Goal: Obtain resource: Obtain resource

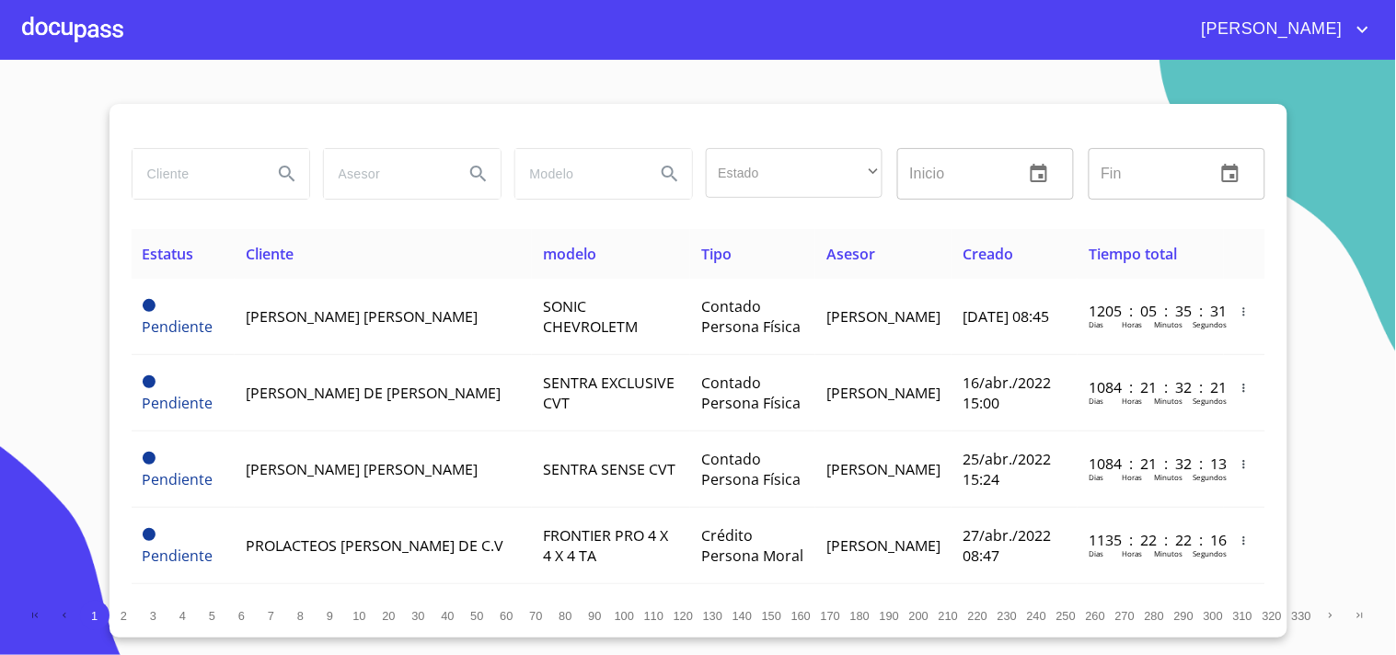
click at [213, 171] on input "search" at bounding box center [194, 174] width 125 height 50
type input "[PERSON_NAME]"
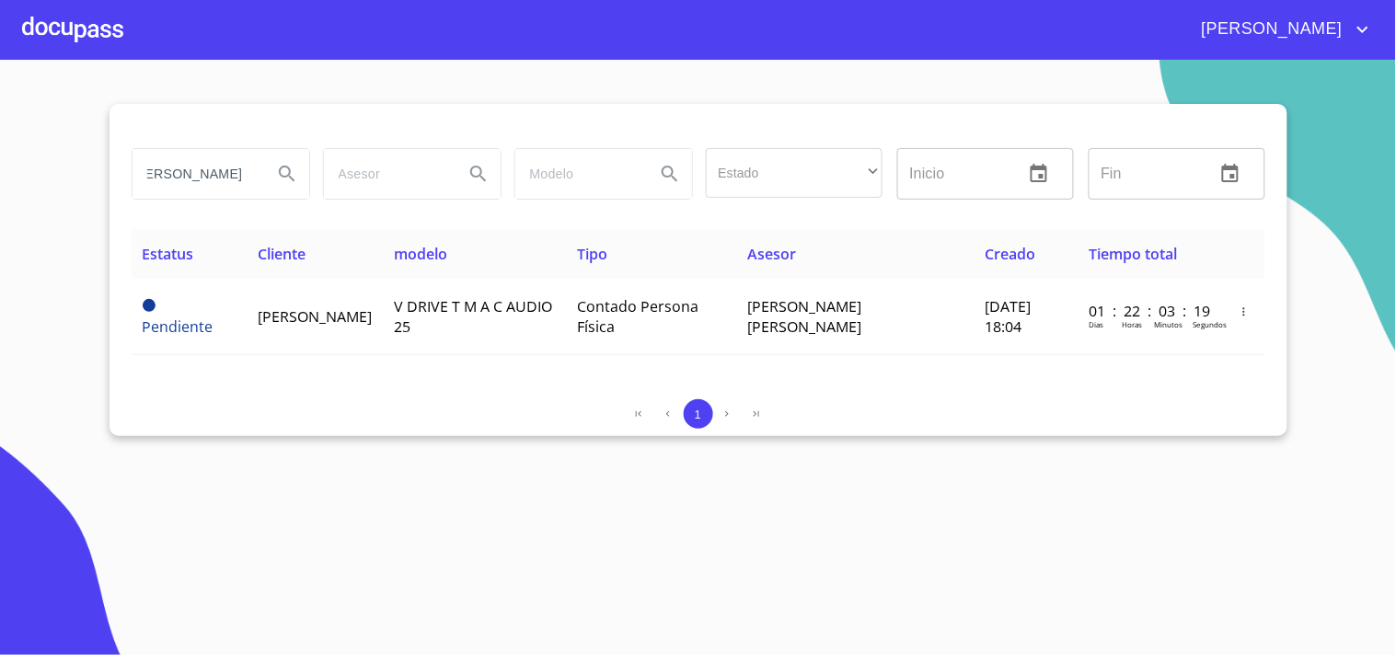
scroll to position [0, 0]
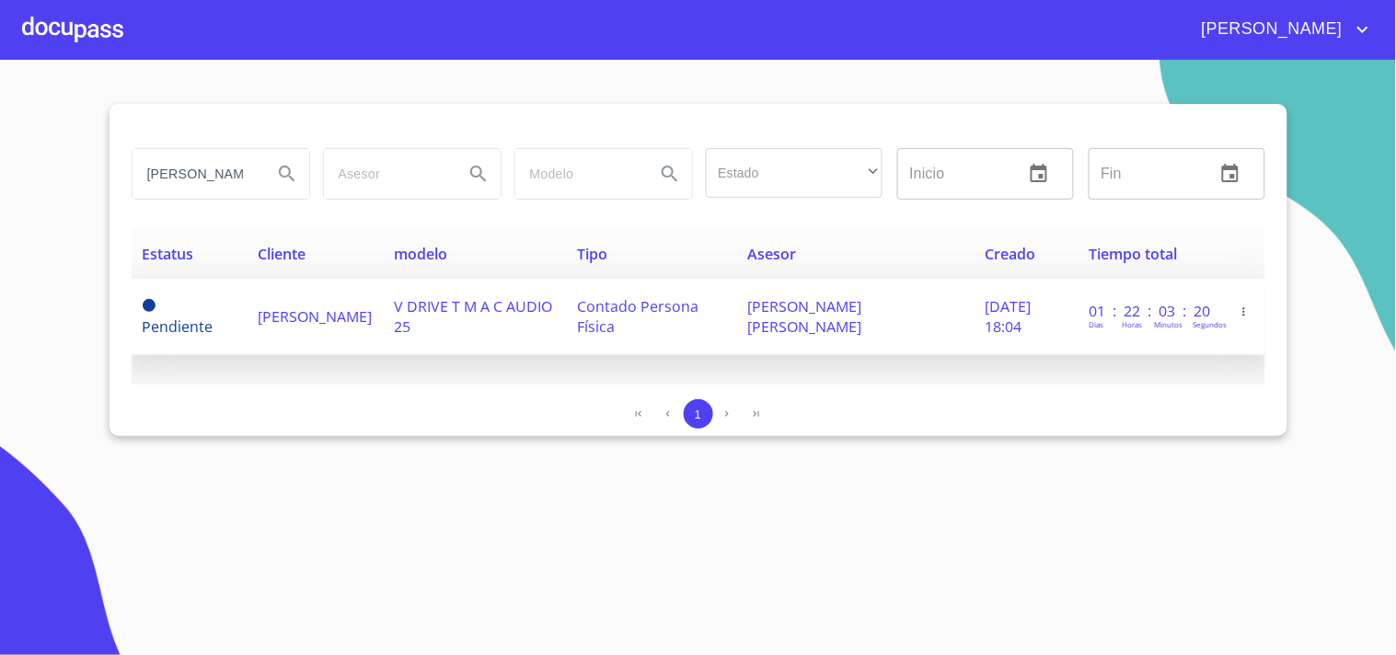
click at [383, 322] on td "[PERSON_NAME]" at bounding box center [315, 317] width 136 height 76
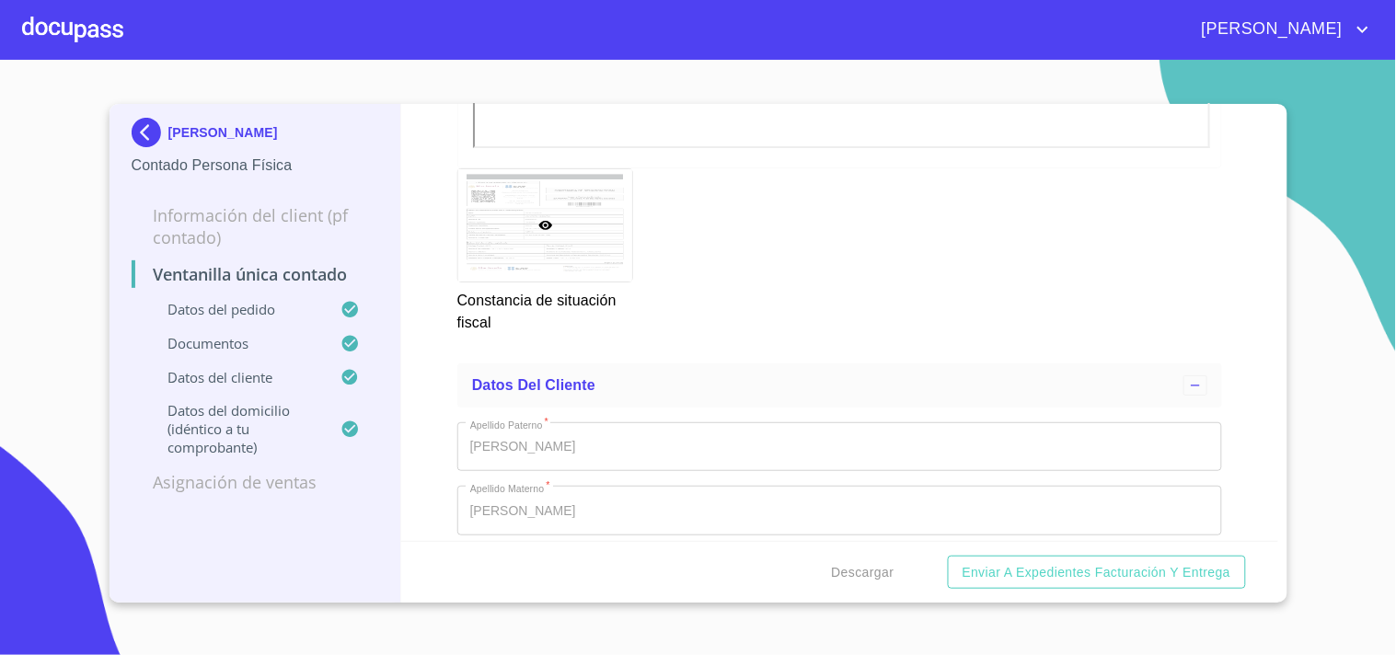
scroll to position [3271, 0]
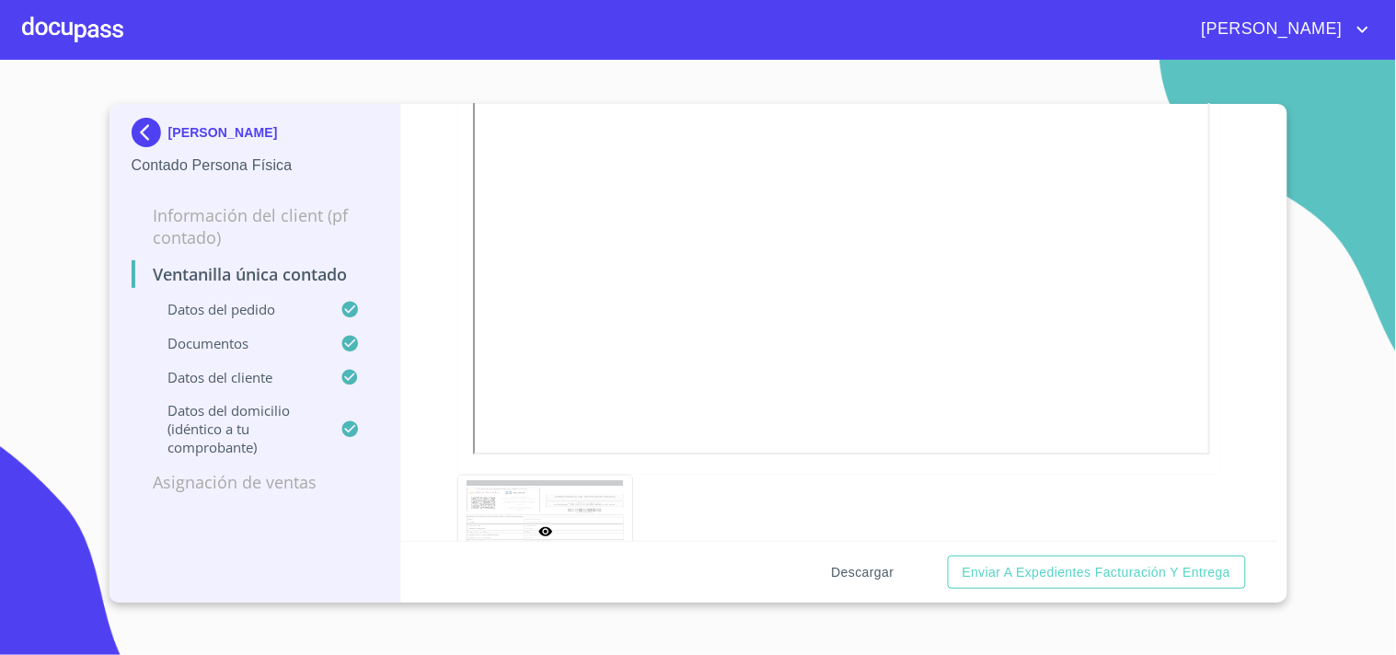
click at [849, 573] on span "Descargar" at bounding box center [863, 572] width 63 height 23
click at [43, 33] on div at bounding box center [72, 29] width 101 height 59
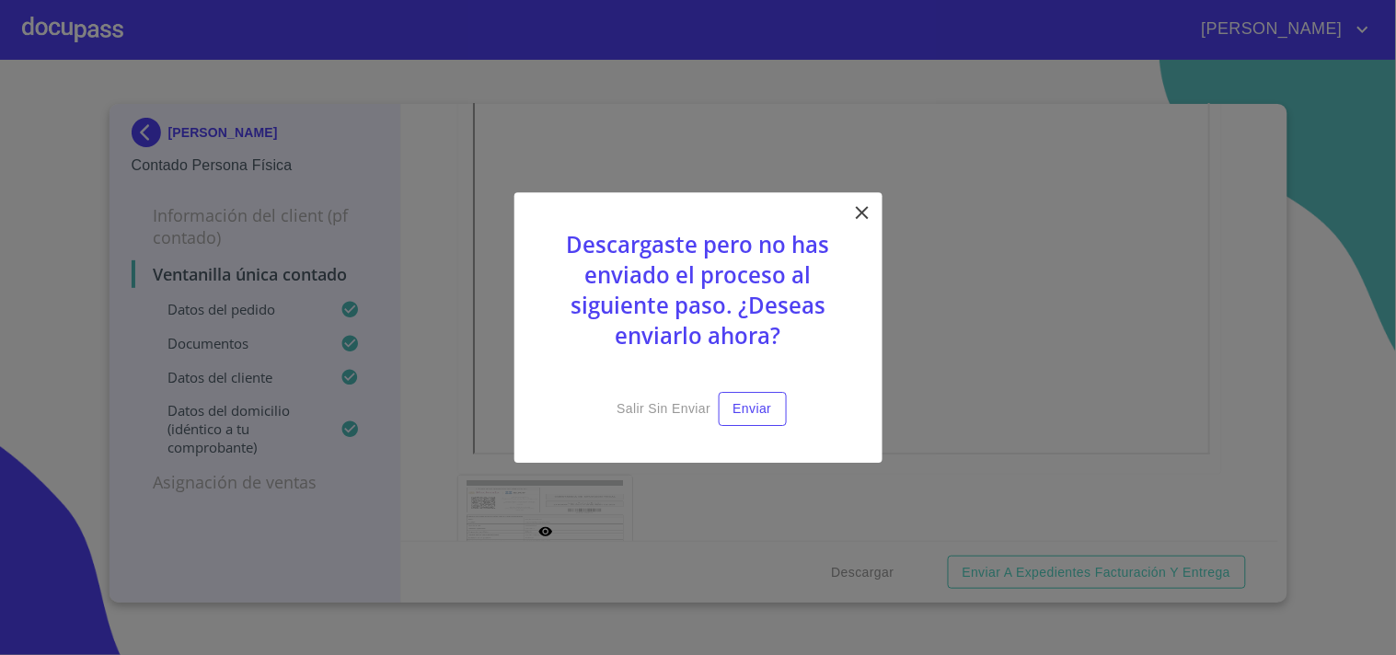
click at [867, 216] on icon at bounding box center [862, 212] width 22 height 22
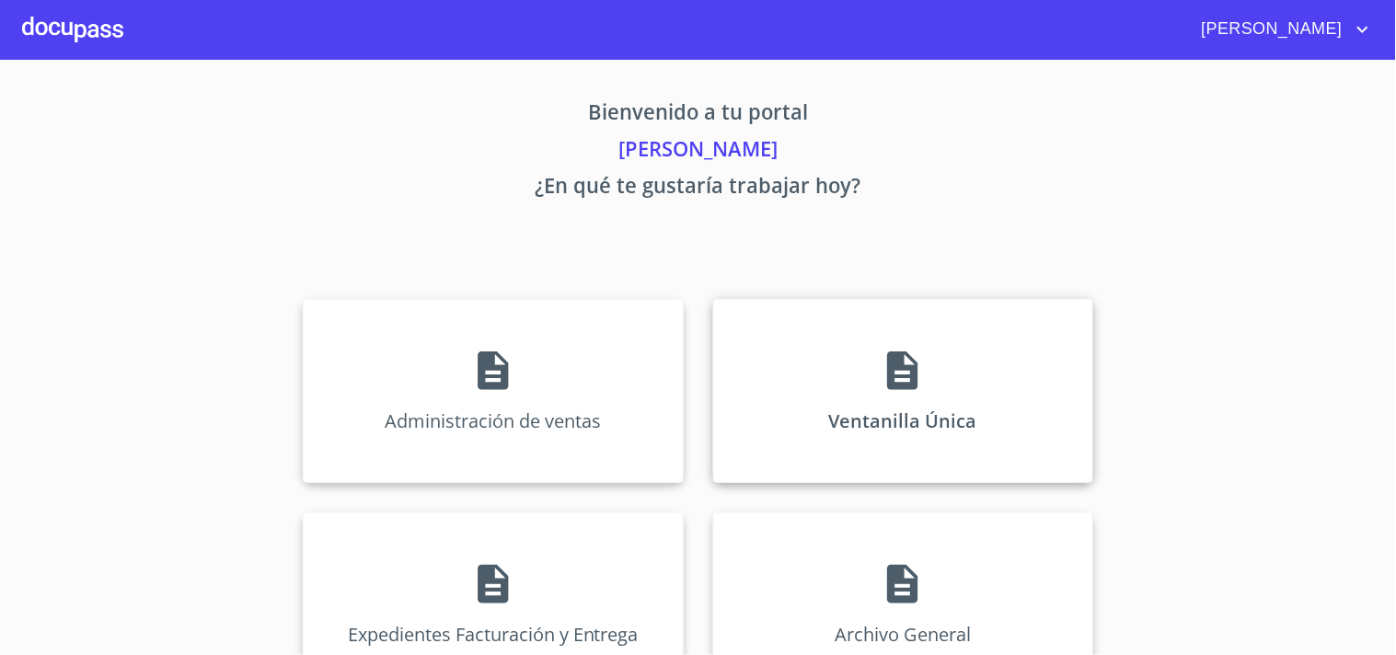
click at [915, 341] on div "Ventanilla Única" at bounding box center [903, 391] width 380 height 184
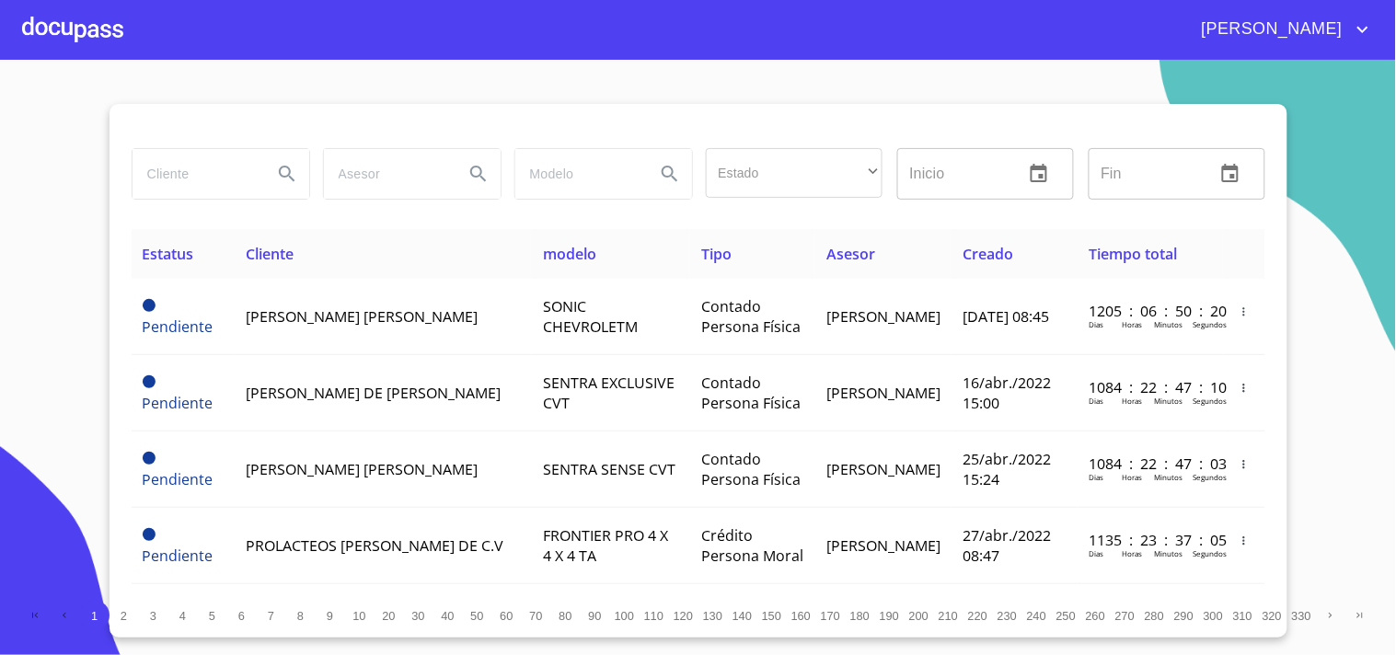
click at [251, 172] on input "search" at bounding box center [194, 174] width 125 height 50
type input "[PERSON_NAME]"
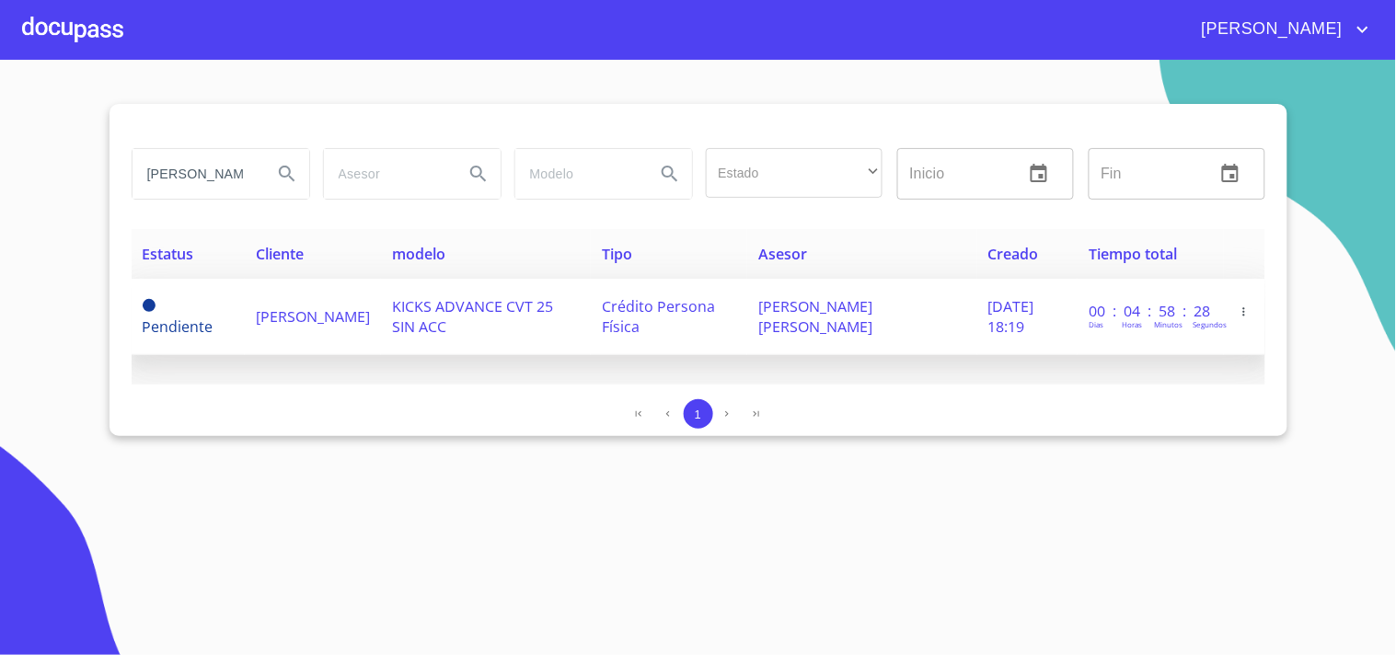
click at [908, 331] on td "[PERSON_NAME] [PERSON_NAME]" at bounding box center [861, 317] width 229 height 76
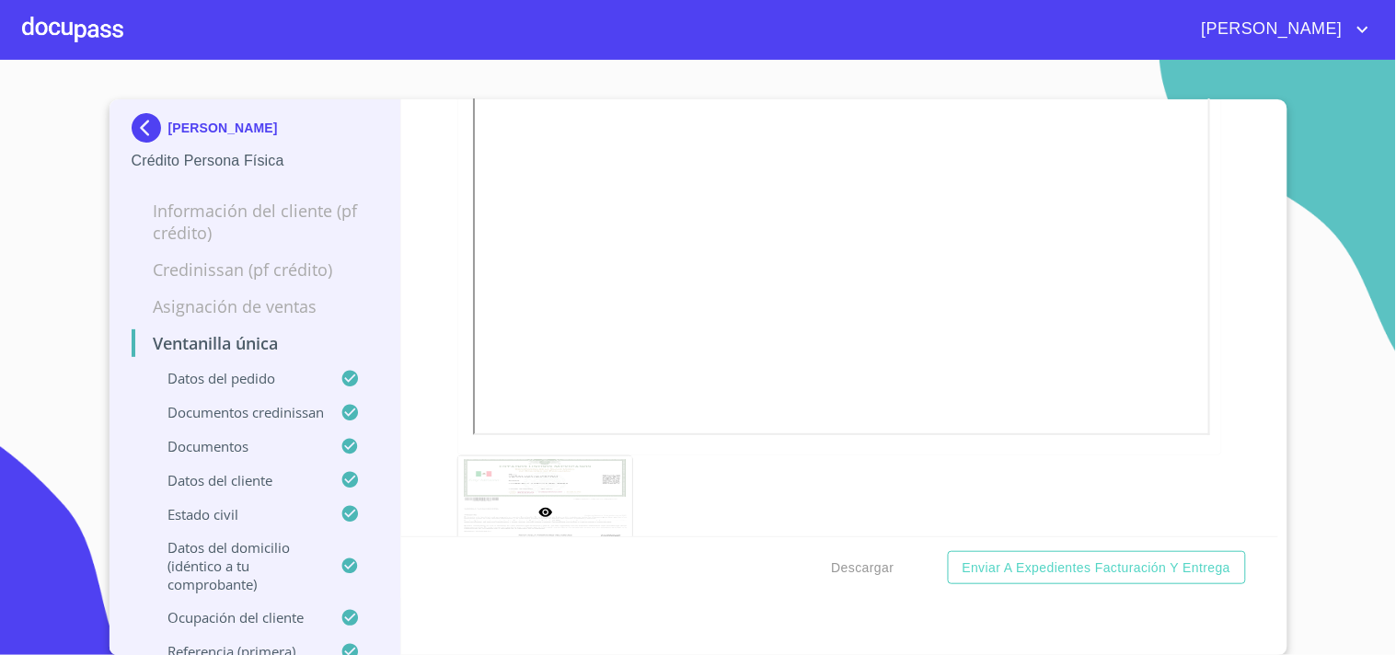
scroll to position [5522, 0]
click at [63, 31] on div at bounding box center [72, 29] width 101 height 59
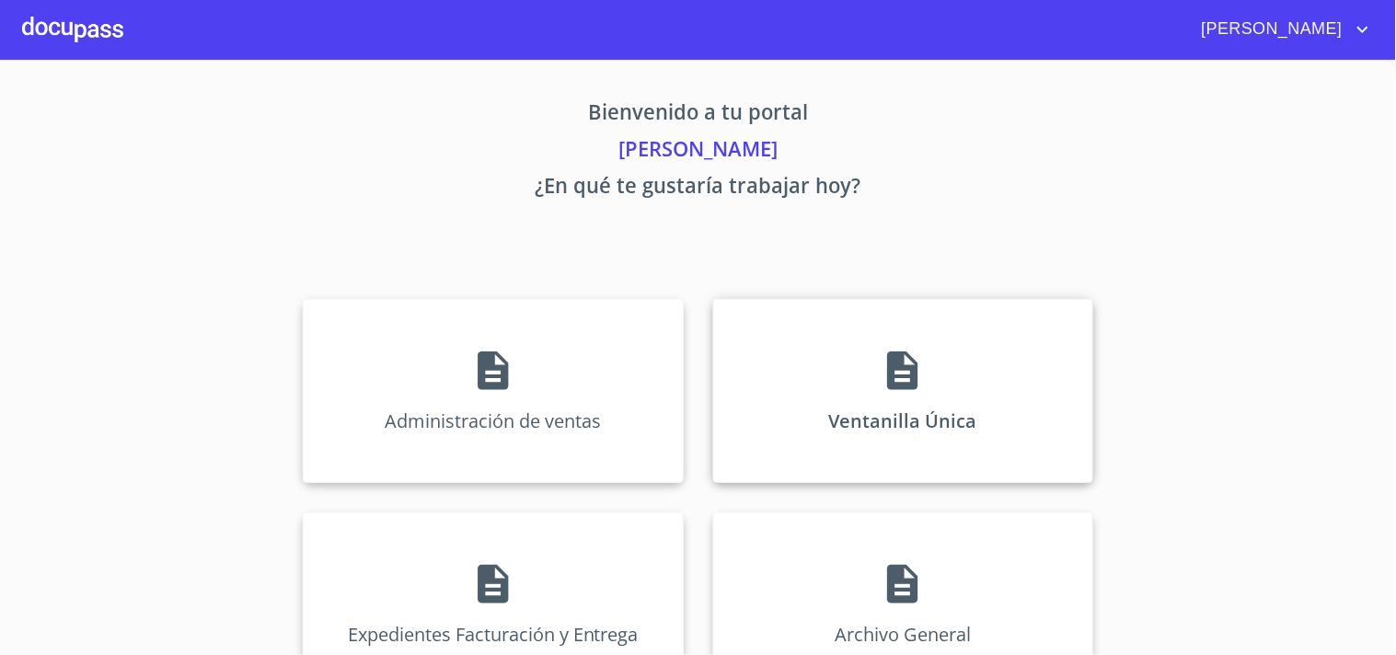
click at [920, 387] on div "Ventanilla Única" at bounding box center [903, 391] width 380 height 184
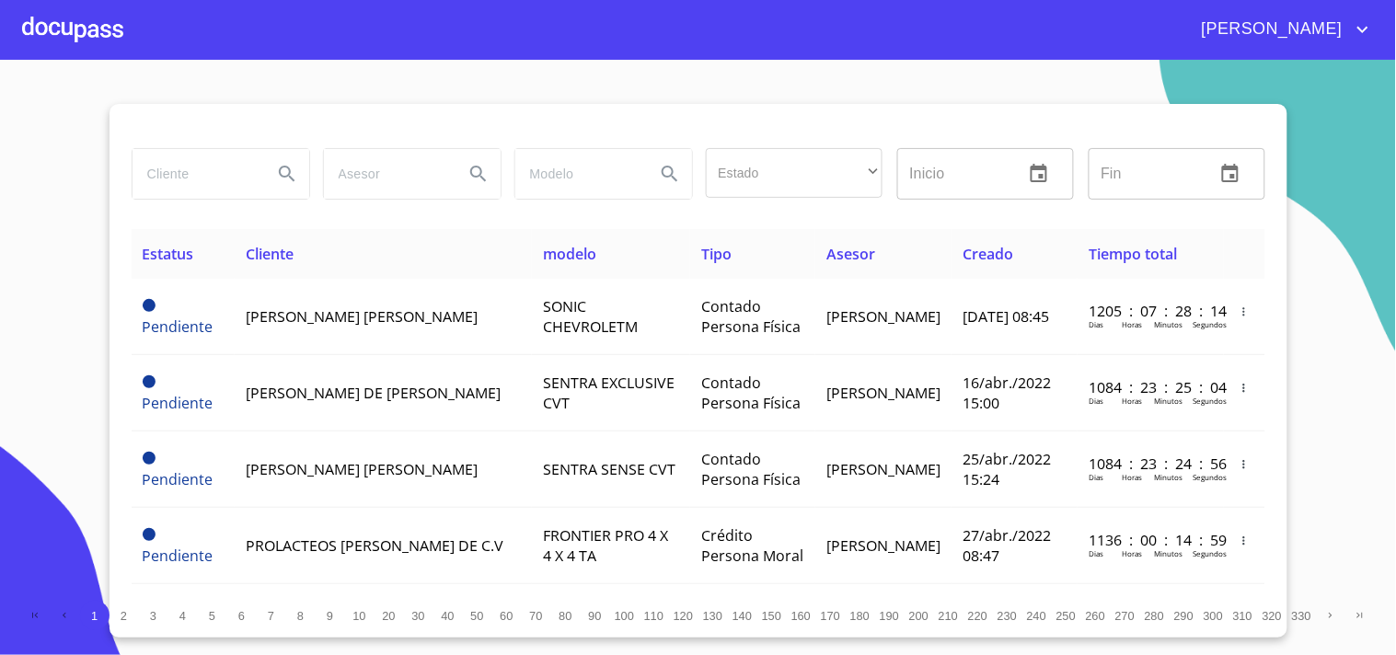
click at [239, 182] on input "search" at bounding box center [194, 174] width 125 height 50
click at [188, 161] on input "search" at bounding box center [194, 174] width 125 height 50
type input "[PERSON_NAME] [PERSON_NAME]"
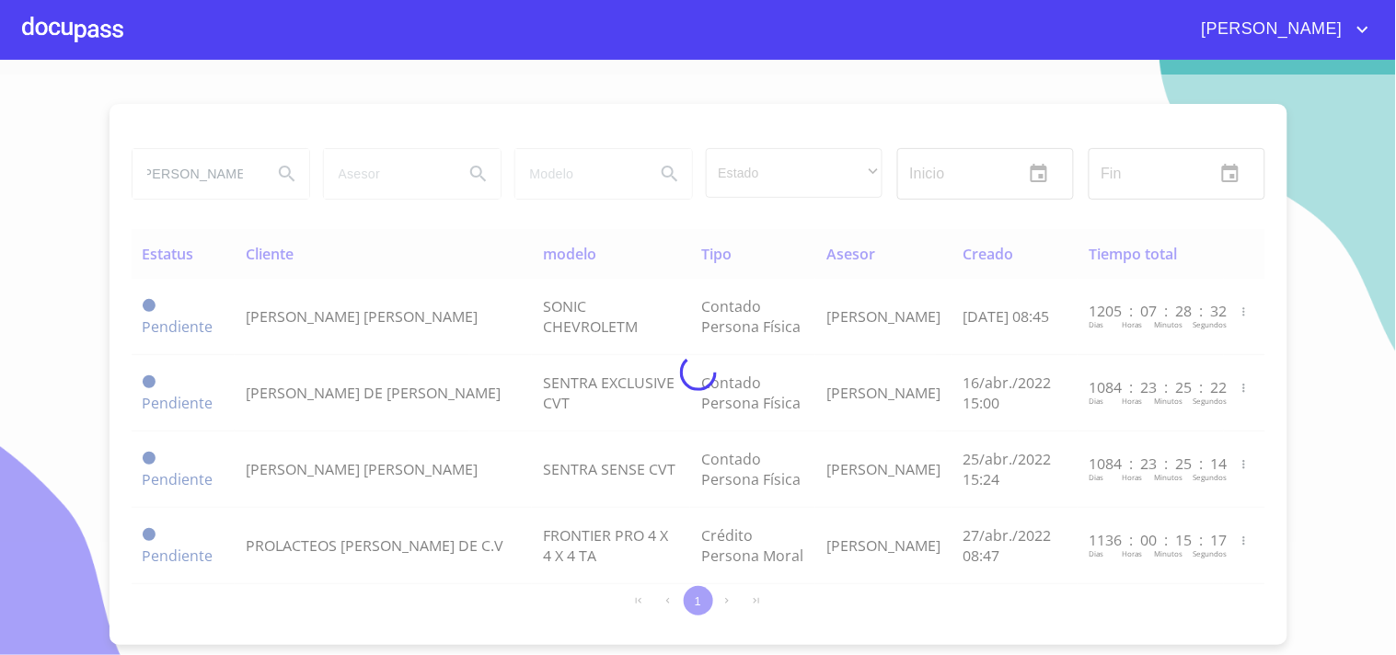
scroll to position [0, 0]
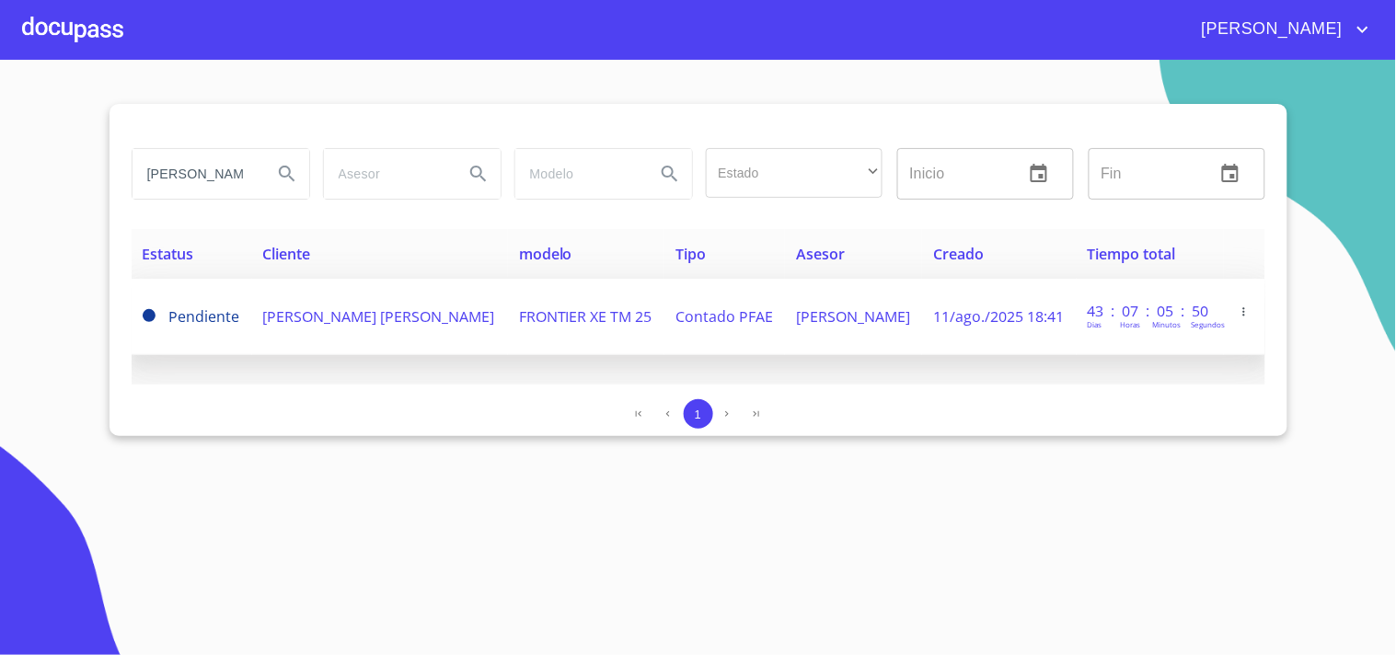
click at [443, 328] on td "[PERSON_NAME] [PERSON_NAME]" at bounding box center [380, 317] width 256 height 76
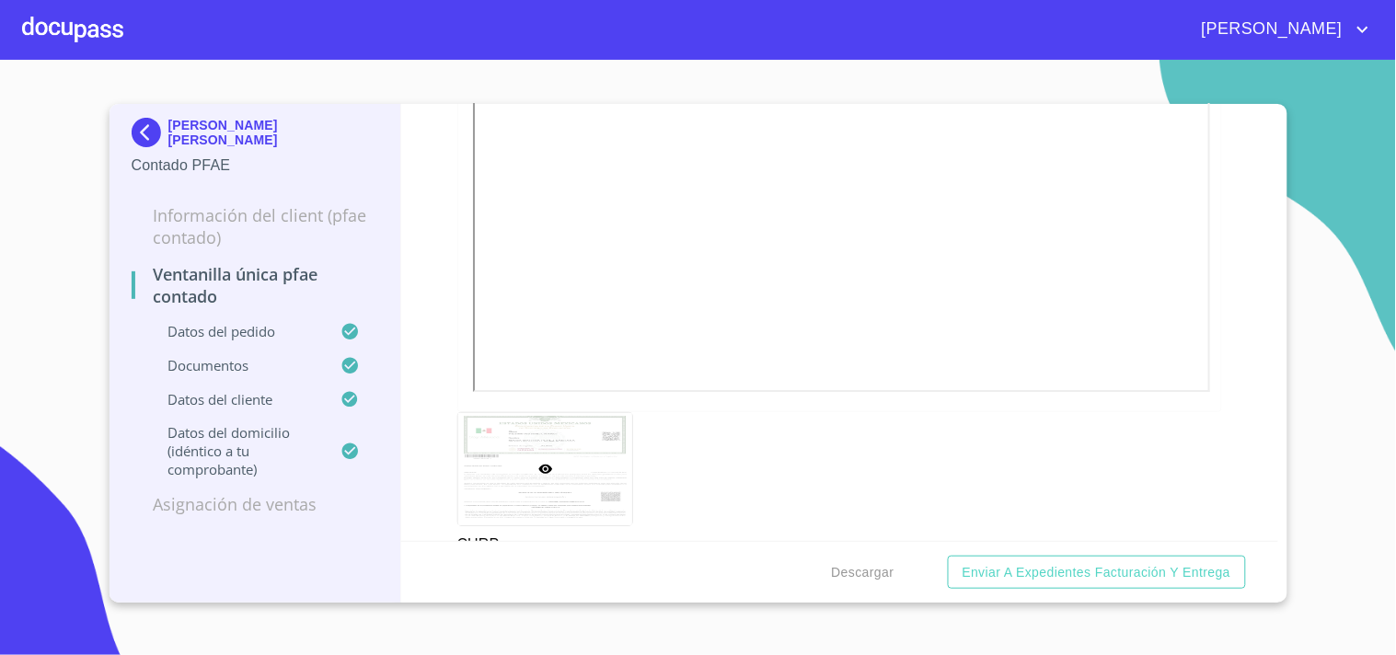
scroll to position [3169, 0]
click at [850, 581] on span "Descargar" at bounding box center [863, 572] width 63 height 23
click at [115, 46] on div at bounding box center [72, 29] width 101 height 59
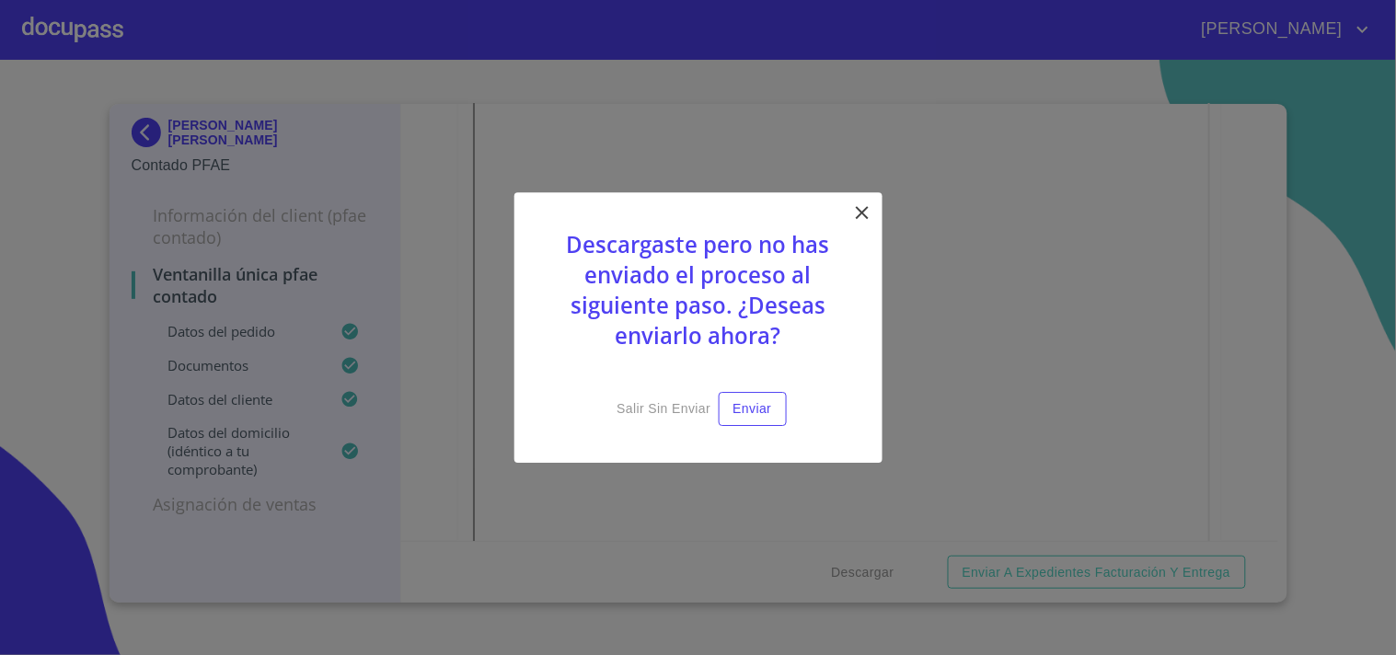
click at [869, 213] on icon at bounding box center [862, 212] width 22 height 22
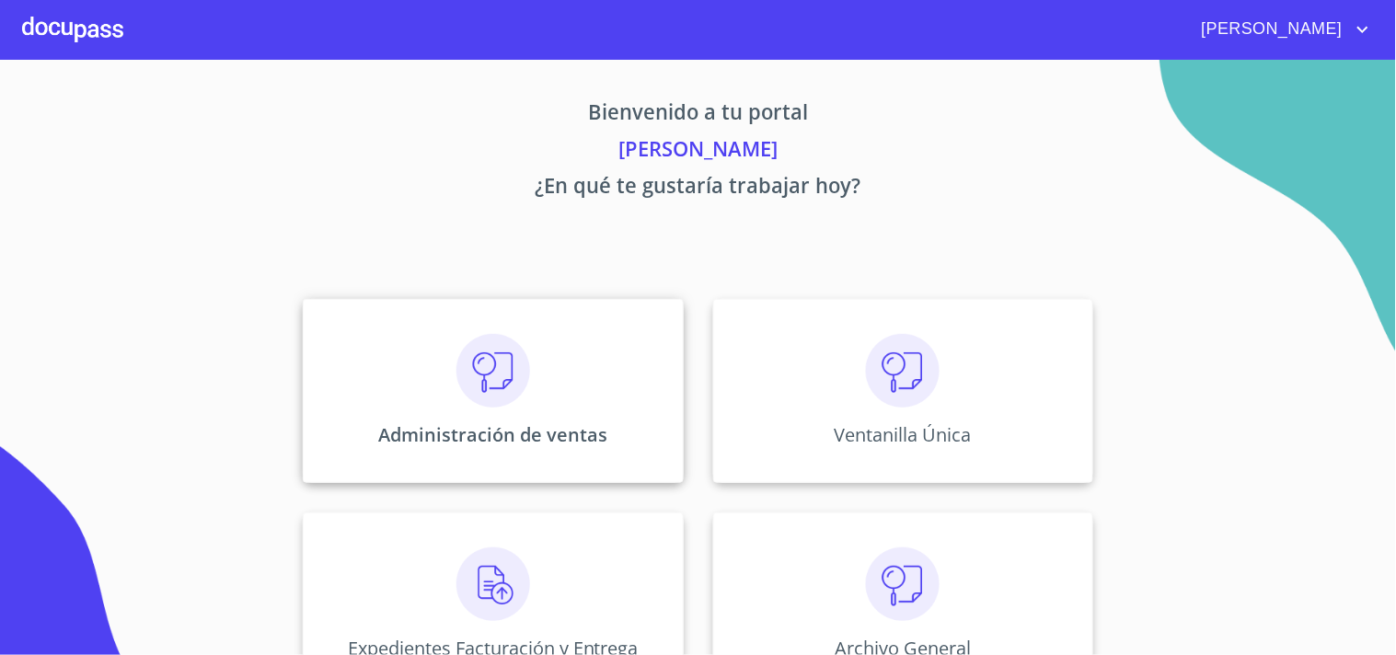
click at [611, 361] on div "Administración de ventas" at bounding box center [493, 391] width 380 height 184
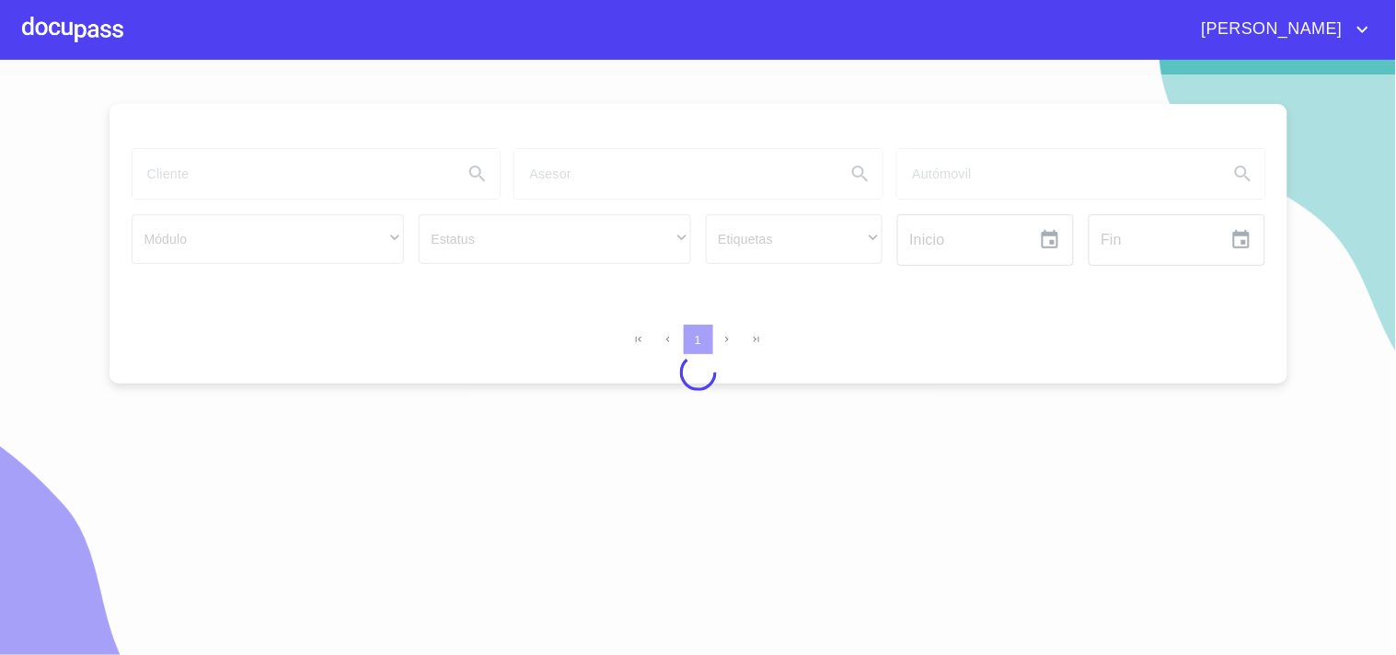
click at [93, 41] on div at bounding box center [72, 29] width 101 height 59
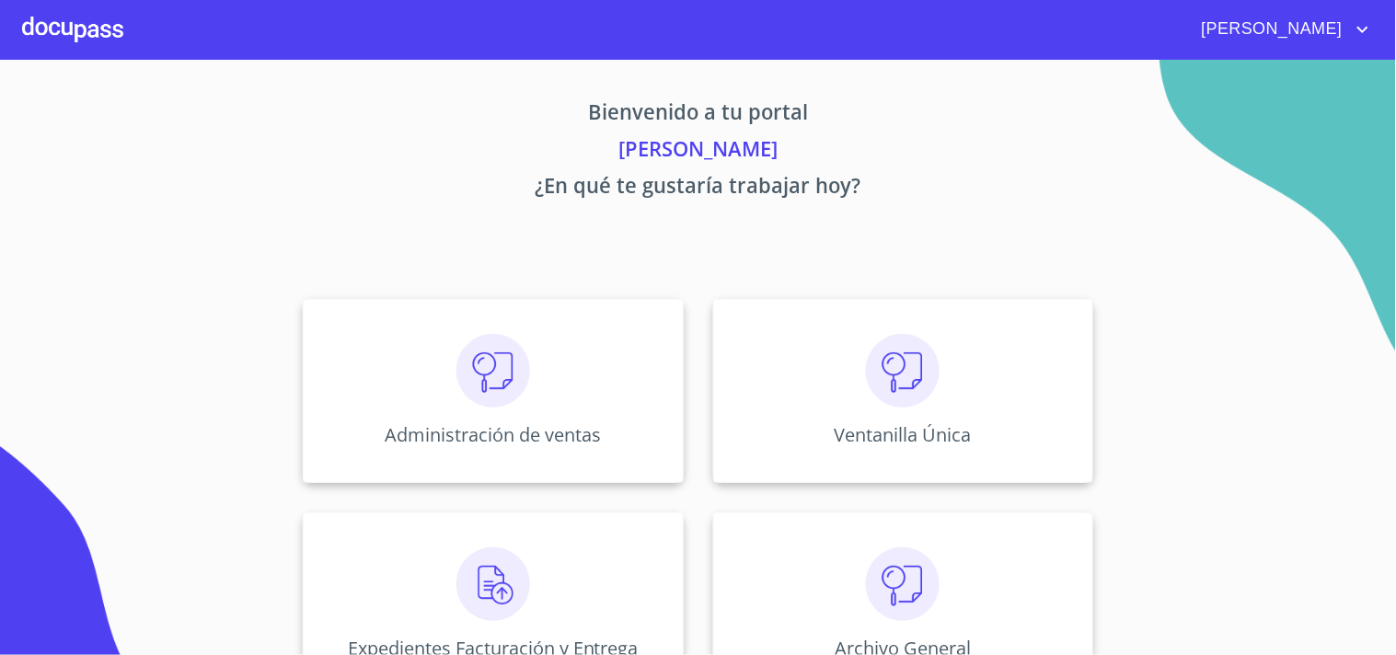
click at [813, 296] on div "Administración de ventas Ventanilla Única Expedientes Facturación y Entrega Arc…" at bounding box center [698, 497] width 1141 height 427
click at [834, 339] on div "Ventanilla Única" at bounding box center [903, 391] width 380 height 184
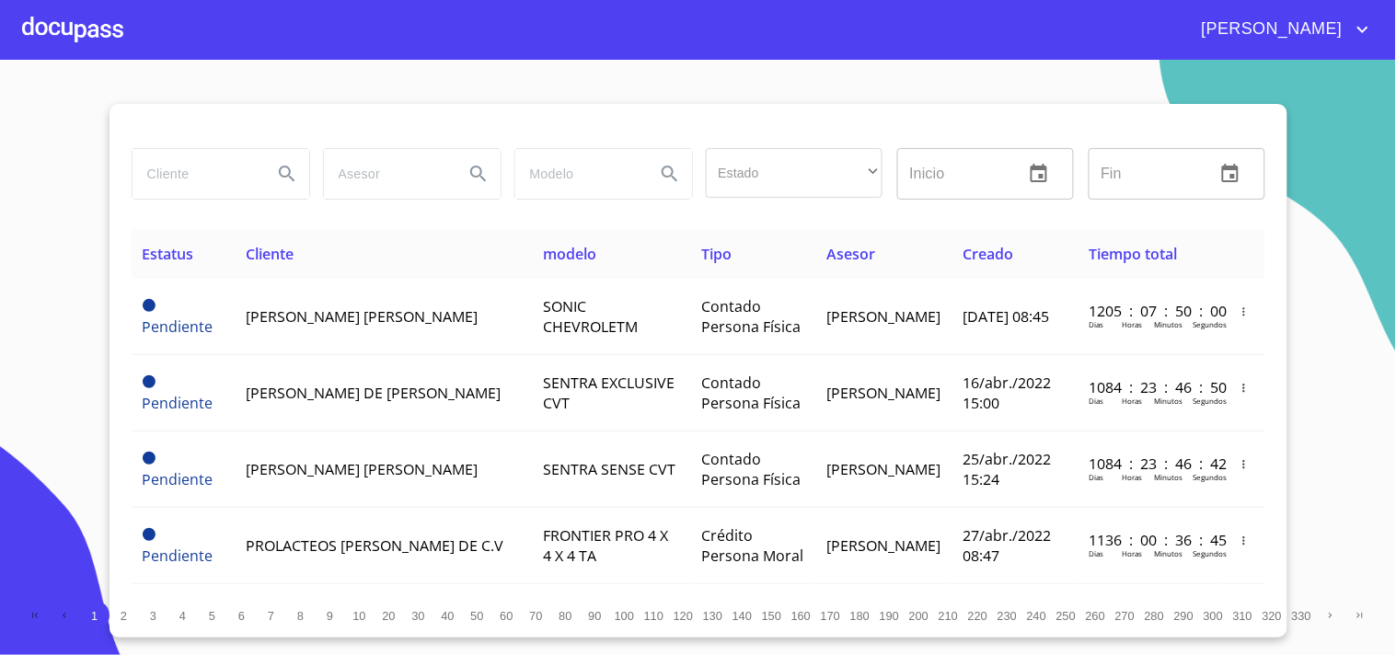
click at [158, 201] on div at bounding box center [219, 174] width 191 height 66
click at [176, 172] on input "search" at bounding box center [194, 174] width 125 height 50
type input "[PERSON_NAME]"
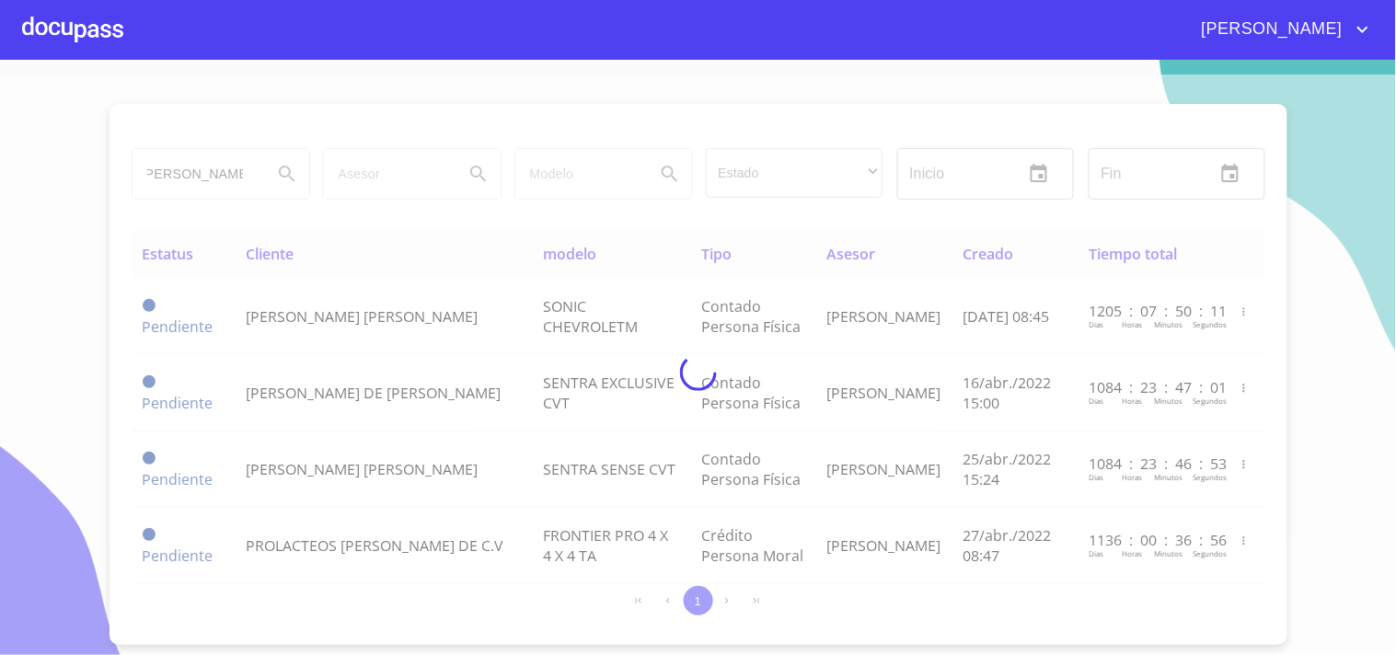
scroll to position [0, 0]
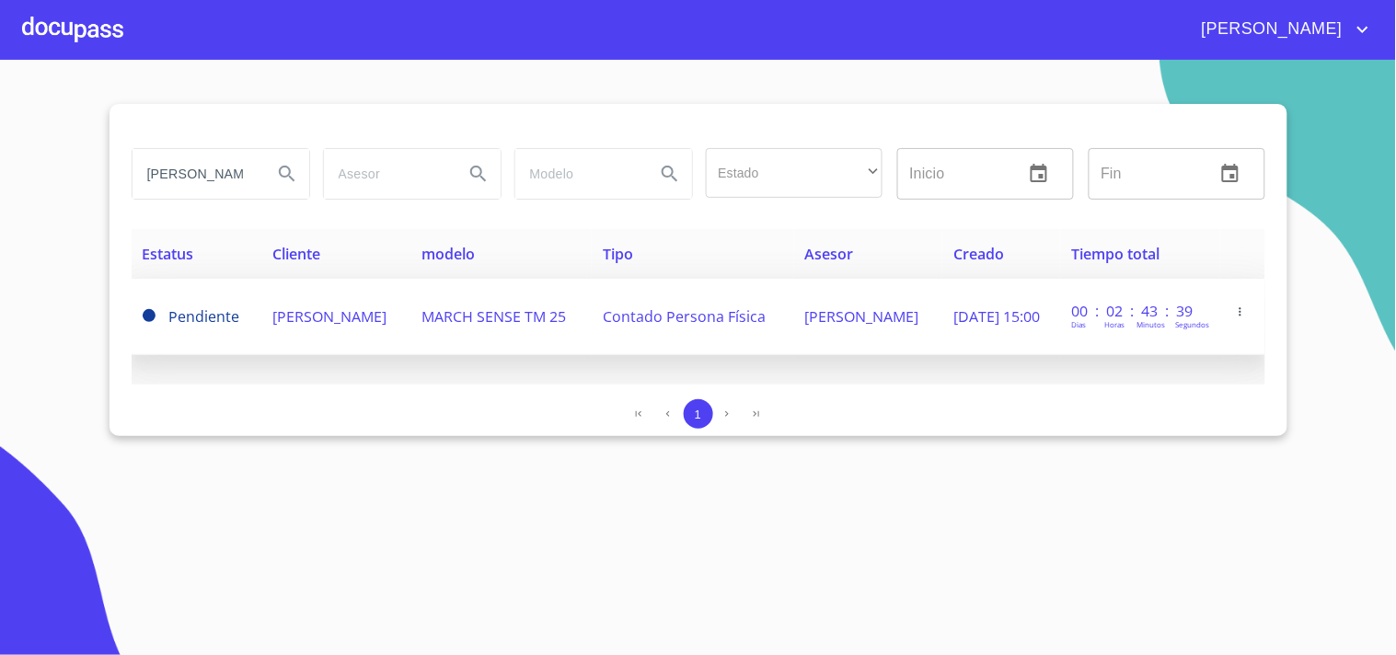
click at [355, 328] on td "[PERSON_NAME]" at bounding box center [335, 317] width 149 height 76
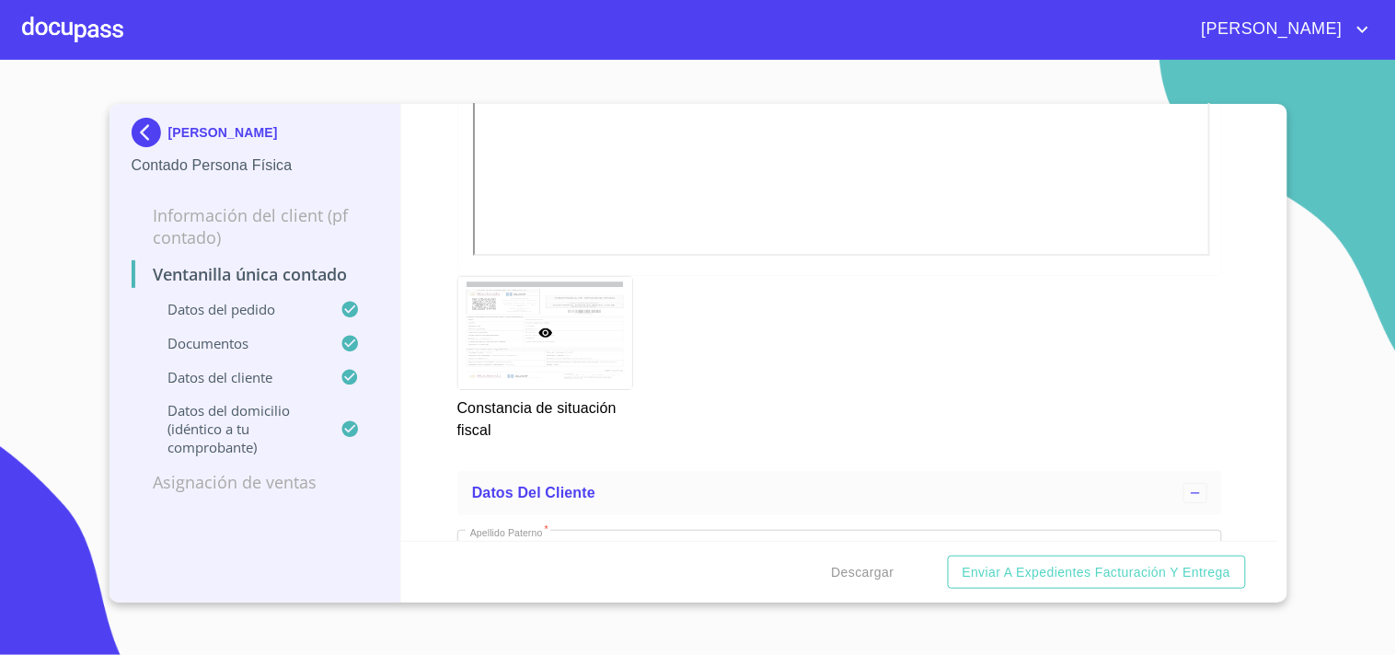
scroll to position [3271, 0]
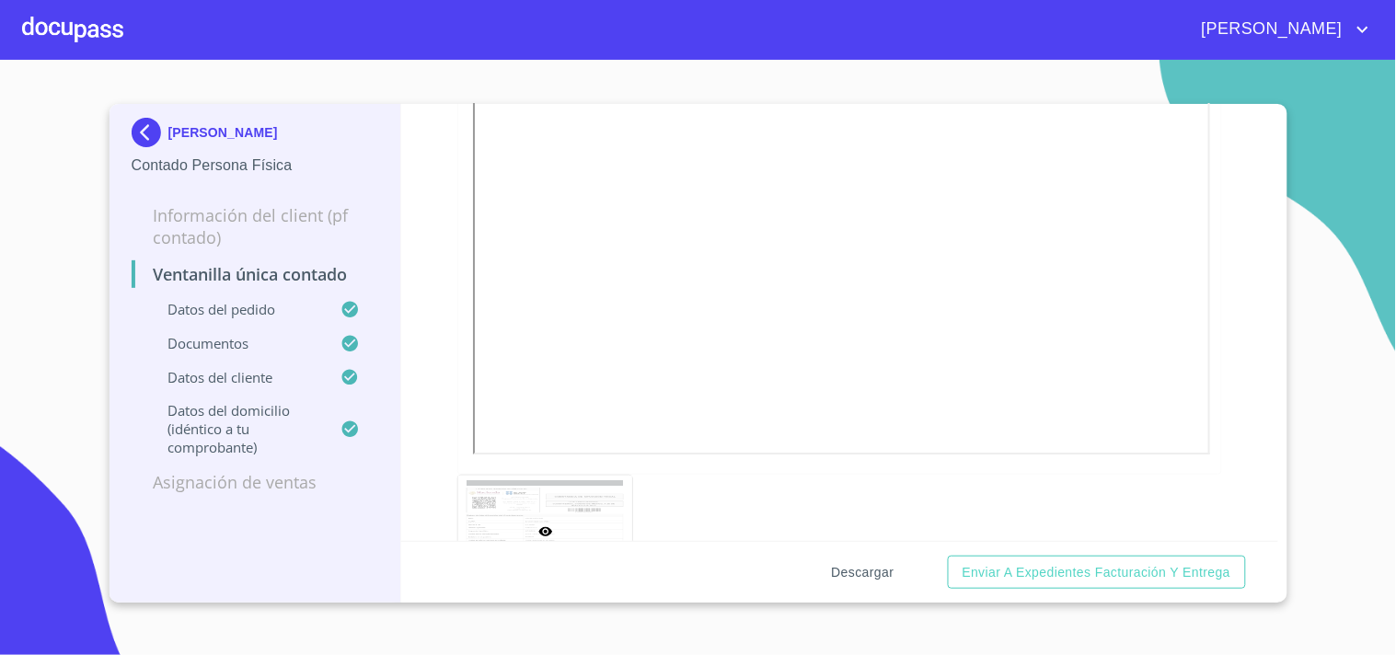
click at [858, 567] on span "Descargar" at bounding box center [863, 572] width 63 height 23
